Goal: Task Accomplishment & Management: Use online tool/utility

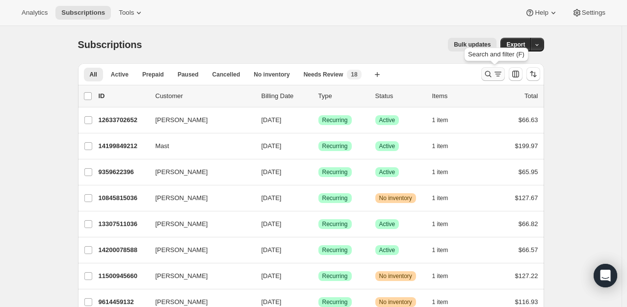
click at [493, 78] on icon "Search and filter results" at bounding box center [489, 74] width 10 height 10
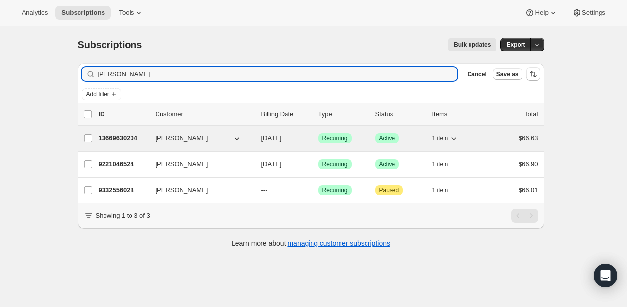
type input "[PERSON_NAME]"
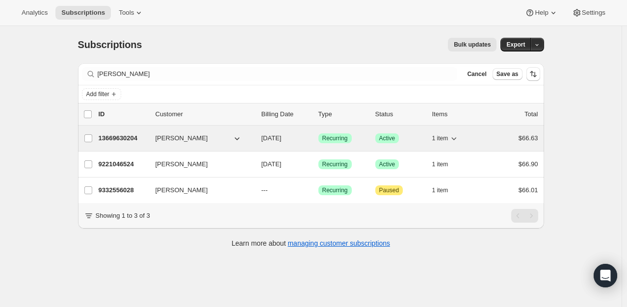
click at [121, 136] on p "13669630204" at bounding box center [123, 139] width 49 height 10
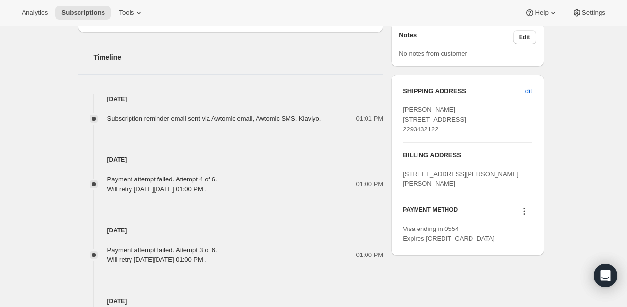
scroll to position [542, 0]
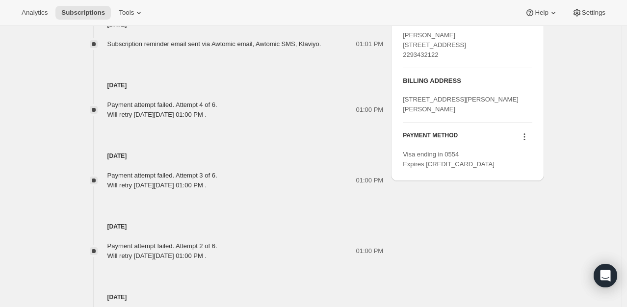
click at [525, 138] on icon at bounding box center [524, 136] width 1 height 1
click at [529, 184] on span "Send link to update card" at bounding box center [526, 183] width 69 height 7
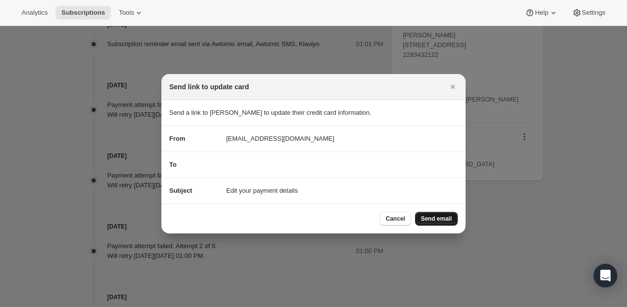
click at [440, 221] on span "Send email" at bounding box center [436, 219] width 31 height 8
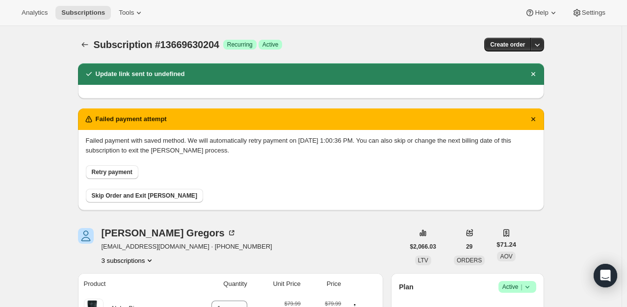
scroll to position [542, 0]
